Goal: Check status: Check status

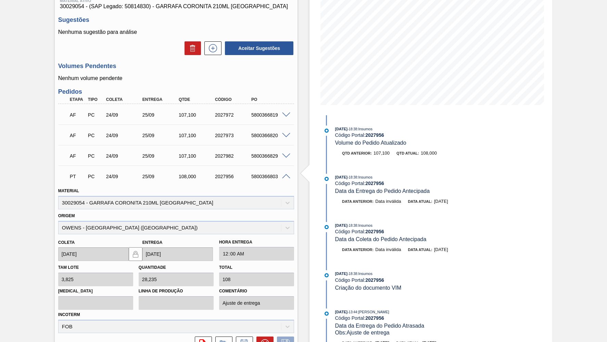
scroll to position [82, 0]
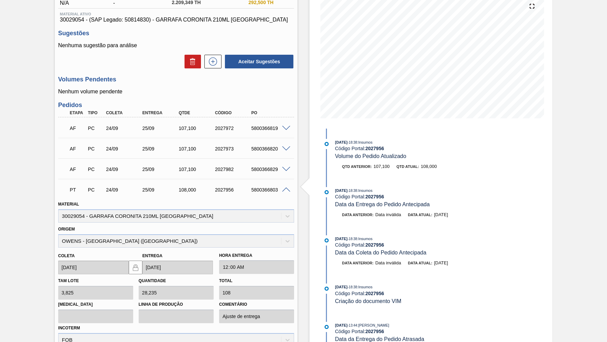
click at [286, 183] on div "PT PC 24/09 25/09 108,000 2027956 5800366803" at bounding box center [176, 189] width 236 height 17
click at [284, 188] on span at bounding box center [286, 190] width 8 height 5
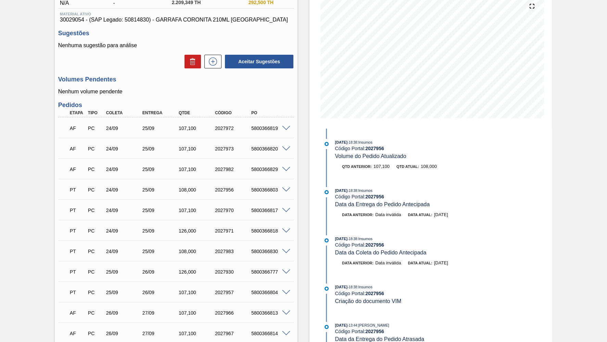
click at [271, 204] on div "PT PC 24/09 25/09 107,100 2027970 5800366817" at bounding box center [174, 210] width 218 height 14
click at [270, 208] on div "5800366817" at bounding box center [270, 210] width 40 height 5
click at [257, 187] on div "5800366803" at bounding box center [270, 189] width 40 height 5
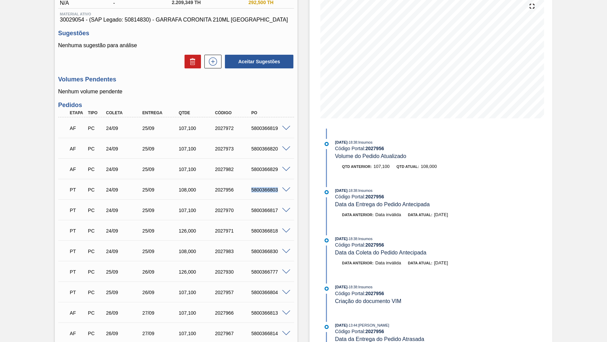
click at [257, 187] on div "5800366803" at bounding box center [270, 189] width 40 height 5
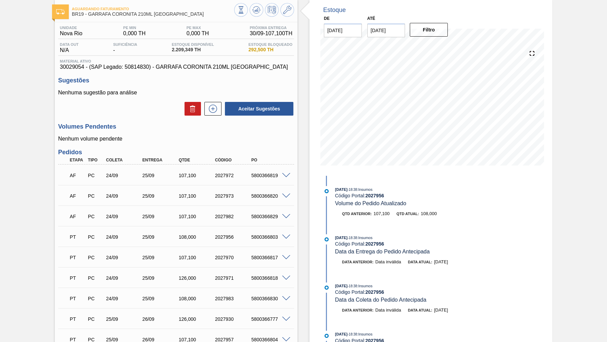
scroll to position [63, 0]
